Goal: Check status: Check status

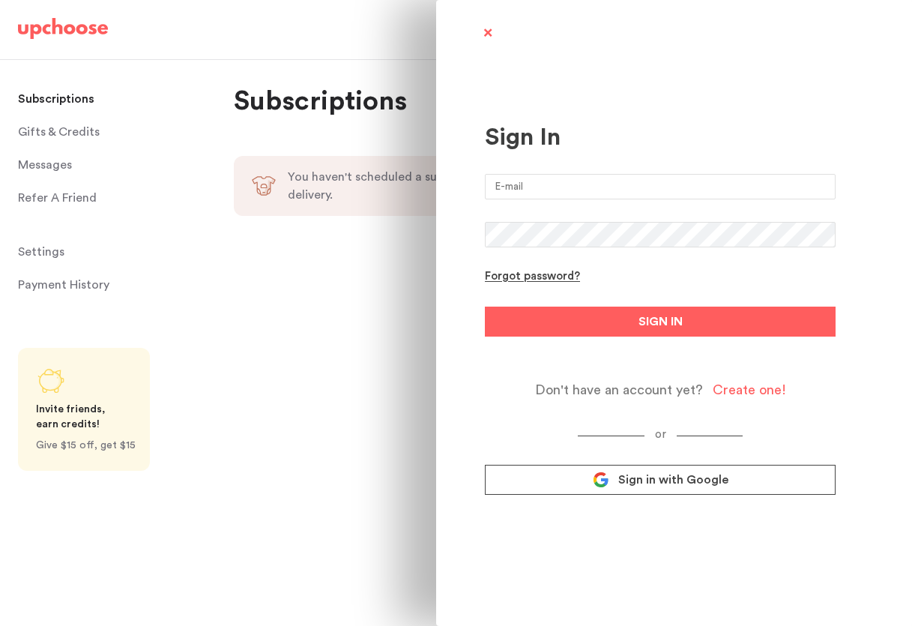
click at [637, 187] on input "email" at bounding box center [660, 186] width 351 height 25
click at [819, 625] on com-1password-button at bounding box center [456, 626] width 912 height 0
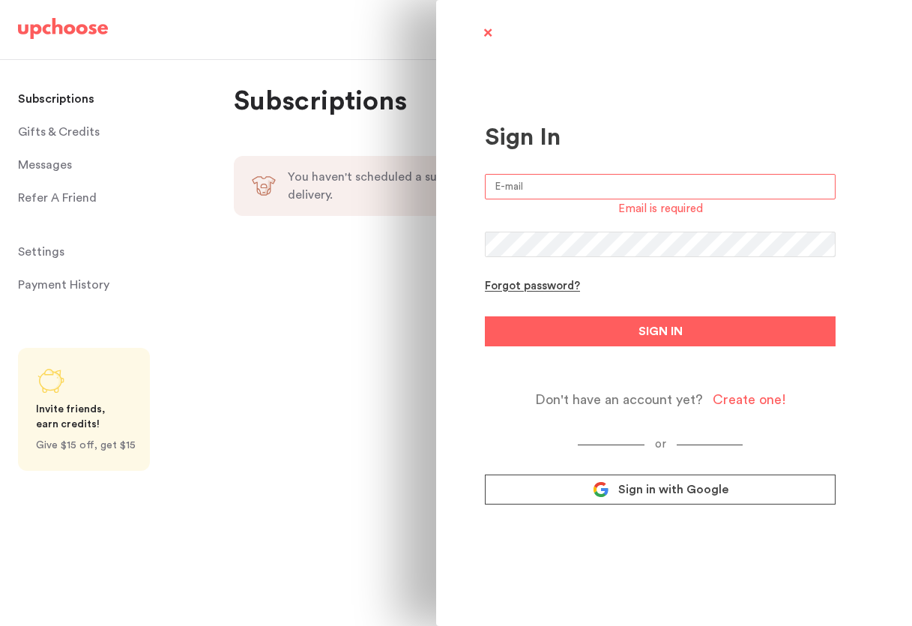
type input "[PERSON_NAME][EMAIL_ADDRESS][PERSON_NAME][DOMAIN_NAME]"
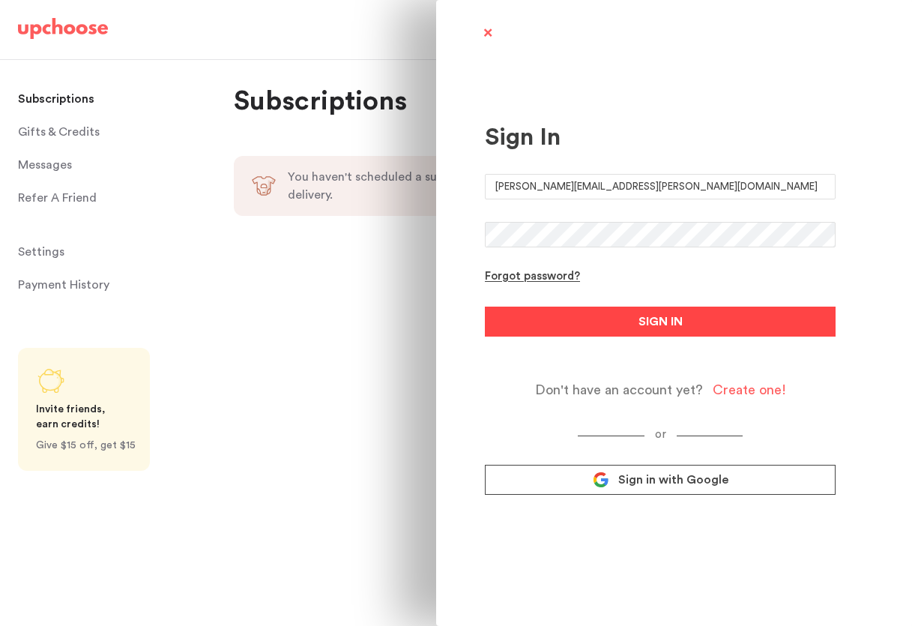
click at [623, 317] on button "SIGN IN" at bounding box center [660, 322] width 351 height 30
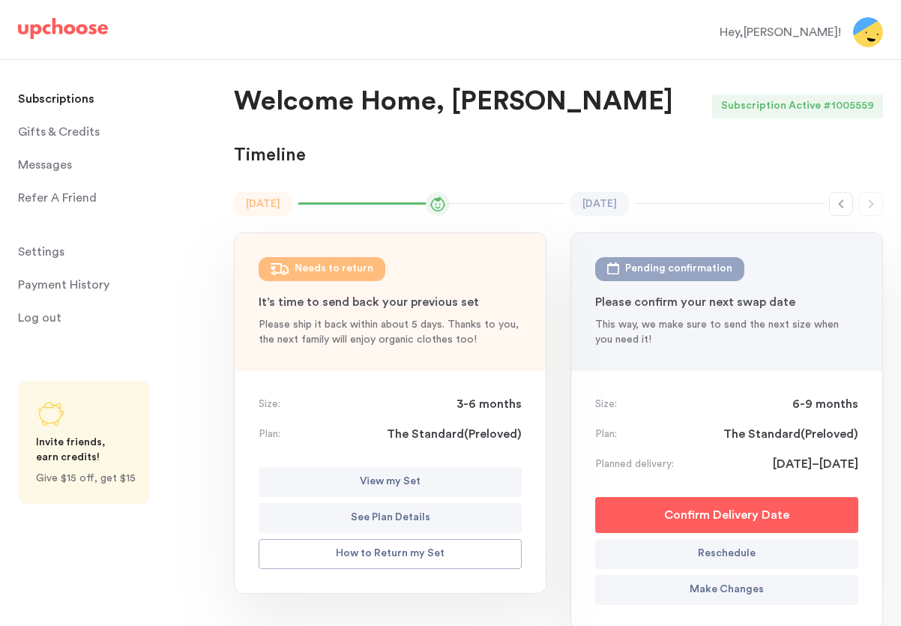
click at [421, 279] on div "Jul 2025 Needs to return : 3-6 mon" at bounding box center [390, 269] width 263 height 24
click at [411, 308] on p "It’s time to send back your previous set" at bounding box center [390, 302] width 263 height 18
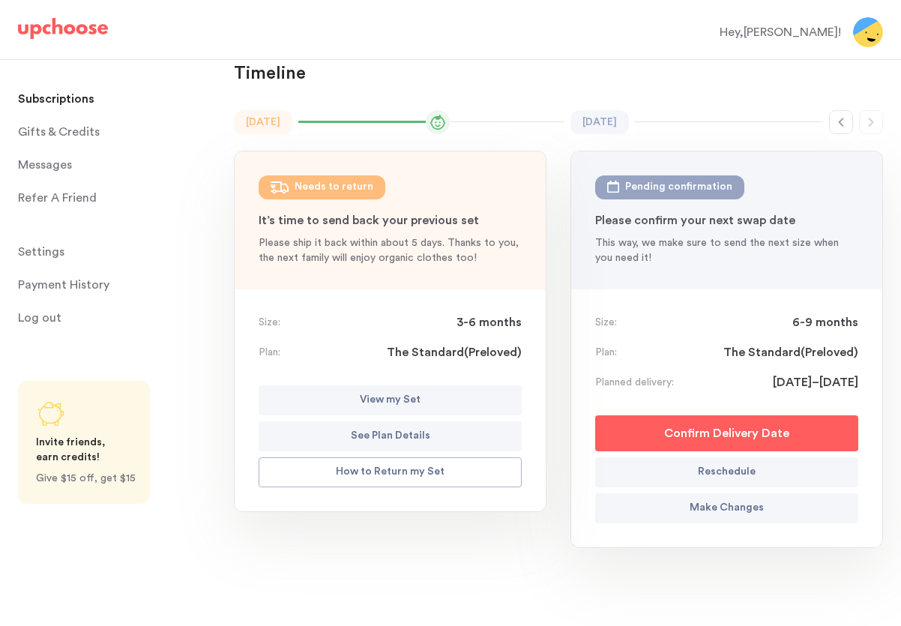
scroll to position [55, 0]
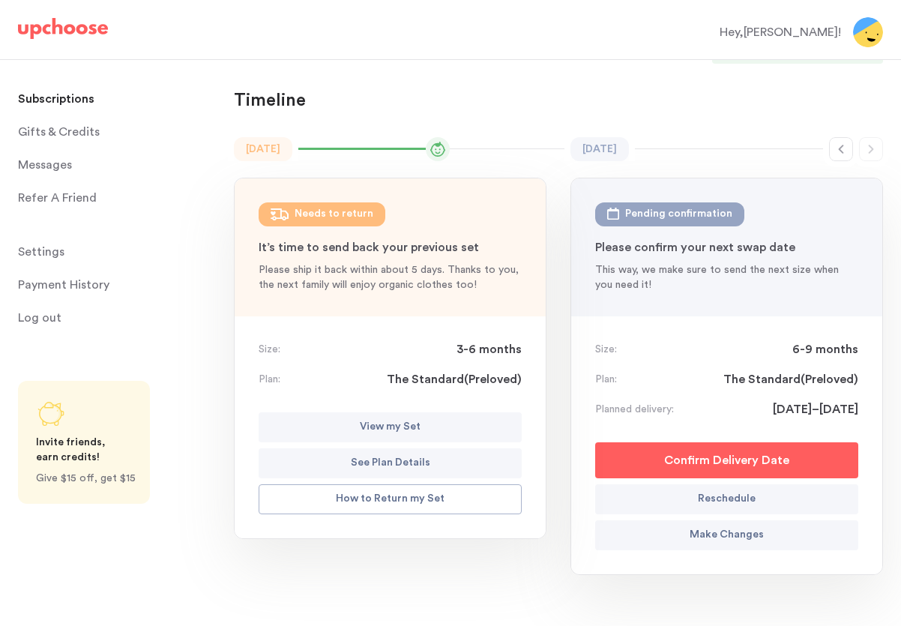
click at [376, 146] on div at bounding box center [431, 149] width 266 height 24
click at [447, 149] on span at bounding box center [438, 149] width 24 height 24
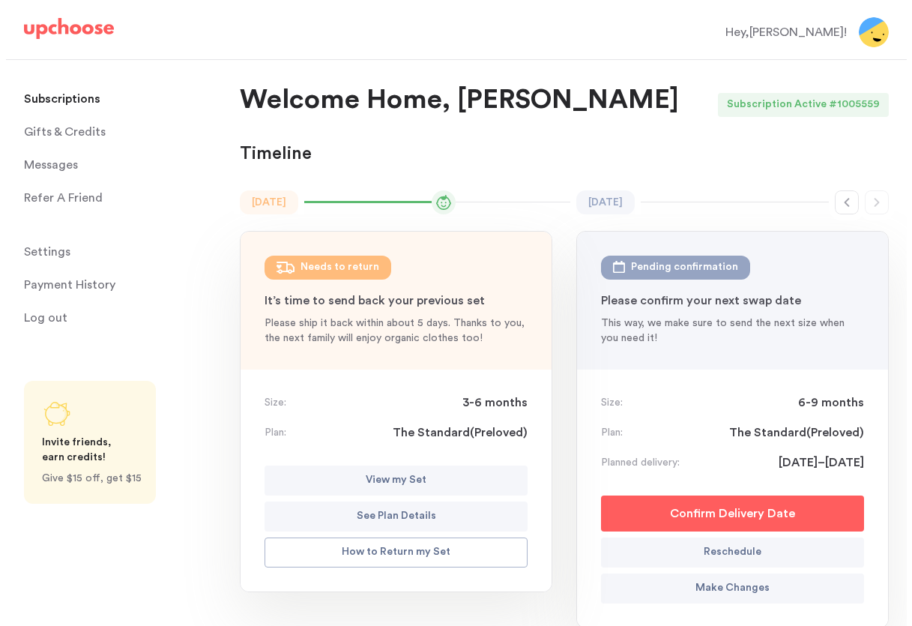
scroll to position [0, 0]
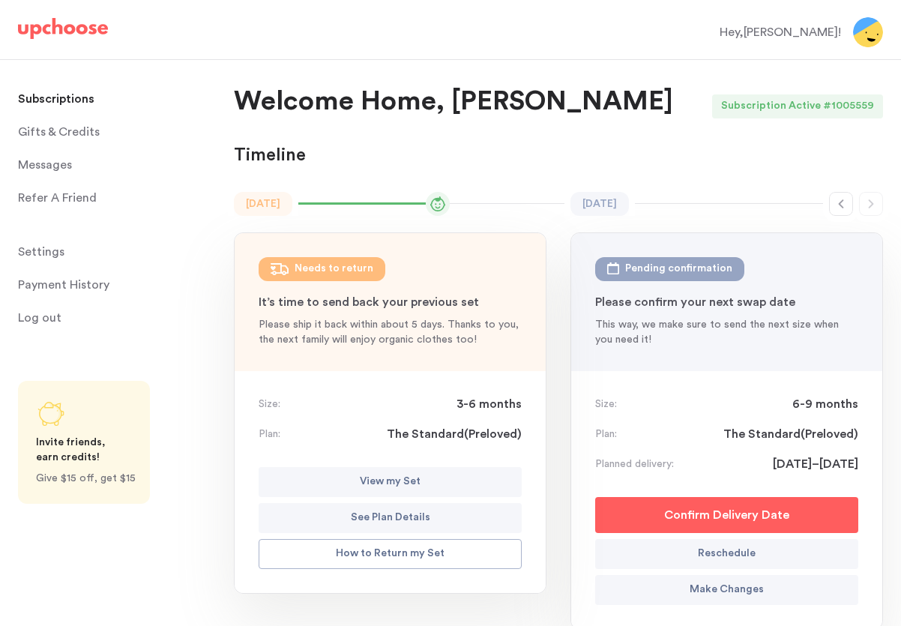
click at [432, 482] on button "View my Set" at bounding box center [390, 482] width 263 height 30
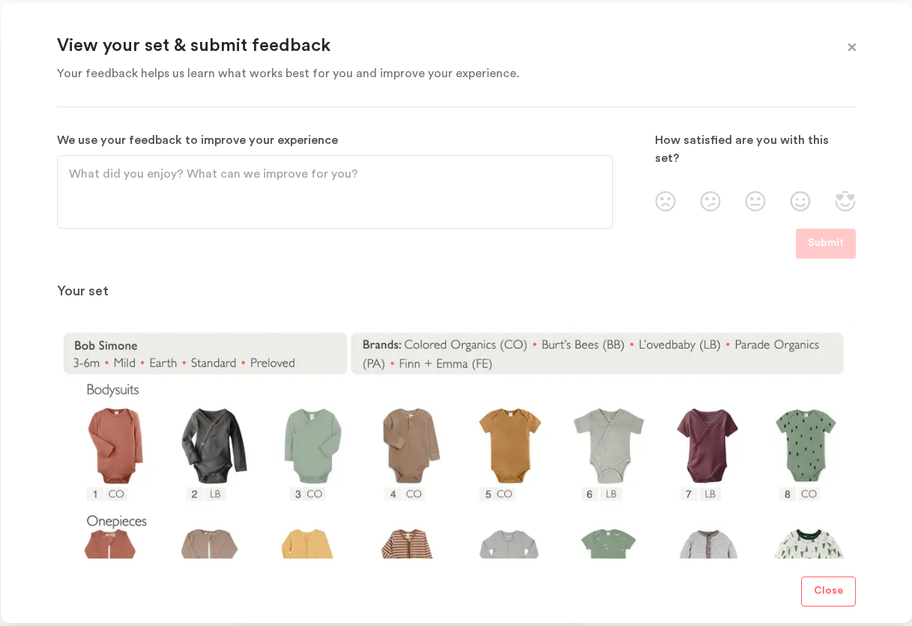
click at [346, 283] on p "Your set" at bounding box center [456, 292] width 799 height 18
